Goal: Task Accomplishment & Management: Manage account settings

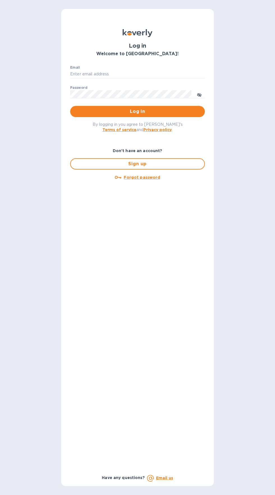
click at [79, 87] on label "Password" at bounding box center [78, 87] width 17 height 3
type input "[EMAIL_ADDRESS][DOMAIN_NAME]"
click at [70, 106] on button "Log in" at bounding box center [137, 111] width 134 height 11
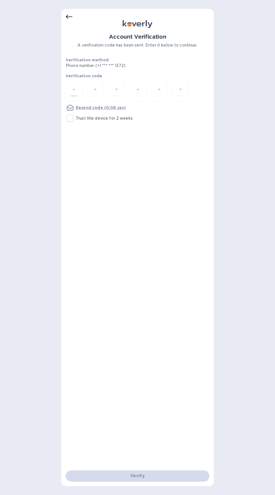
click at [72, 89] on input "number" at bounding box center [73, 91] width 7 height 10
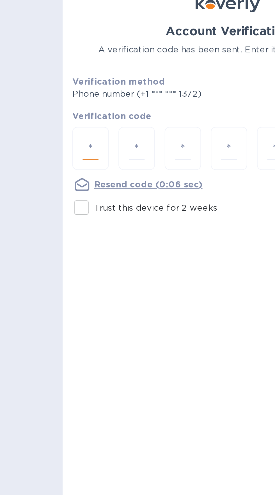
type input "8"
type input "5"
type input "9"
type input "8"
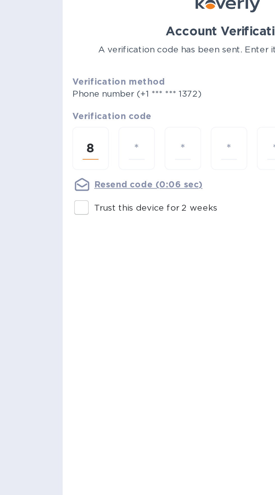
type input "0"
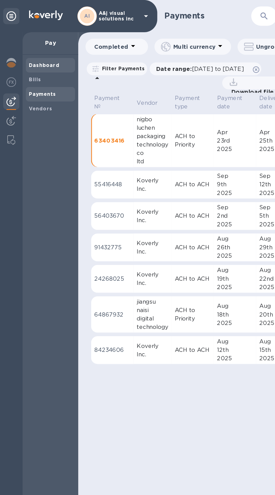
click at [26, 50] on div "Dashboard" at bounding box center [35, 45] width 34 height 10
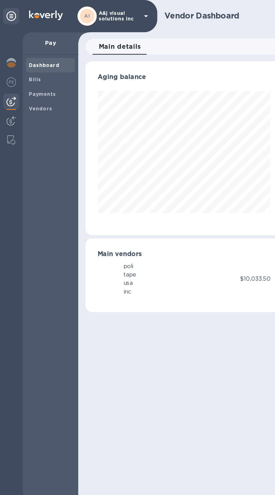
scroll to position [121, 137]
click at [8, 44] on img at bounding box center [7, 43] width 7 height 7
